Goal: Task Accomplishment & Management: Manage account settings

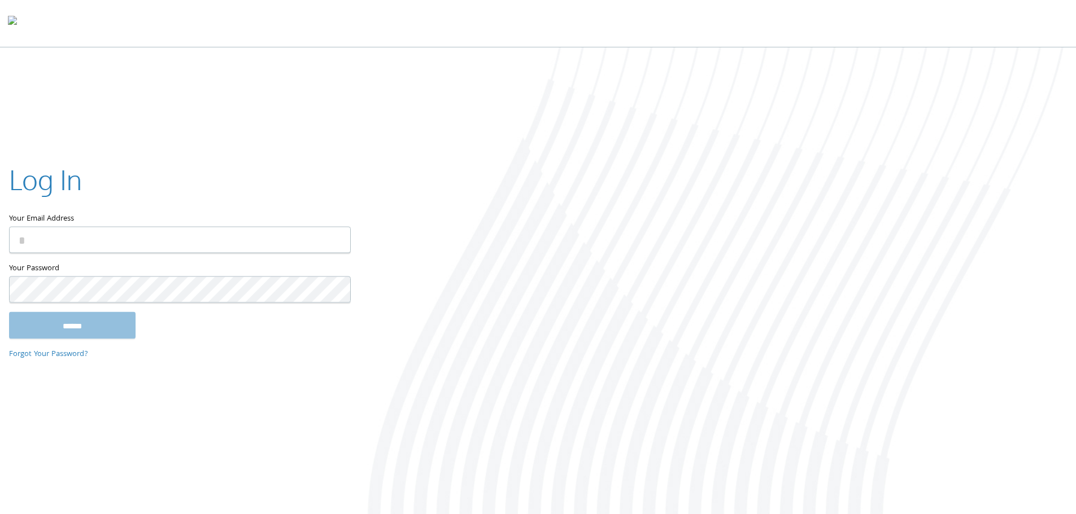
type input "**********"
click at [88, 325] on input "******" at bounding box center [72, 325] width 126 height 27
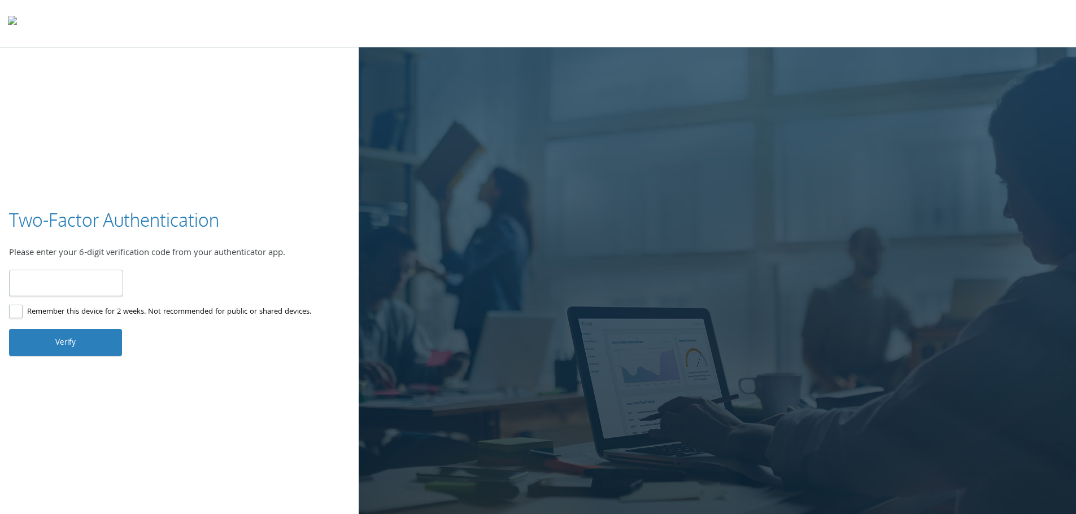
type input "******"
